Goal: Task Accomplishment & Management: Complete application form

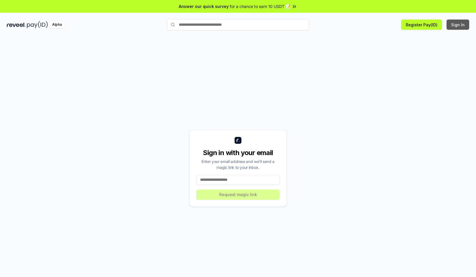
click at [458, 25] on button "Sign In" at bounding box center [458, 25] width 23 height 10
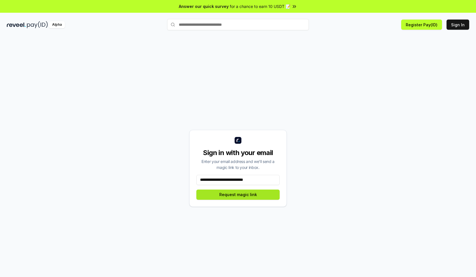
type input "**********"
click at [238, 195] on button "Request magic link" at bounding box center [237, 195] width 83 height 10
